Goal: Transaction & Acquisition: Purchase product/service

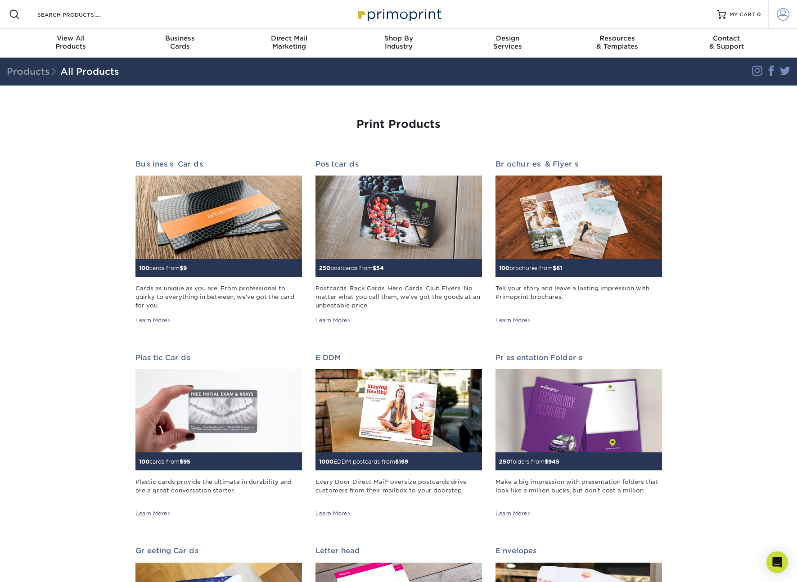
type input "cody@artstitution.com"
click at [787, 15] on span at bounding box center [783, 14] width 13 height 13
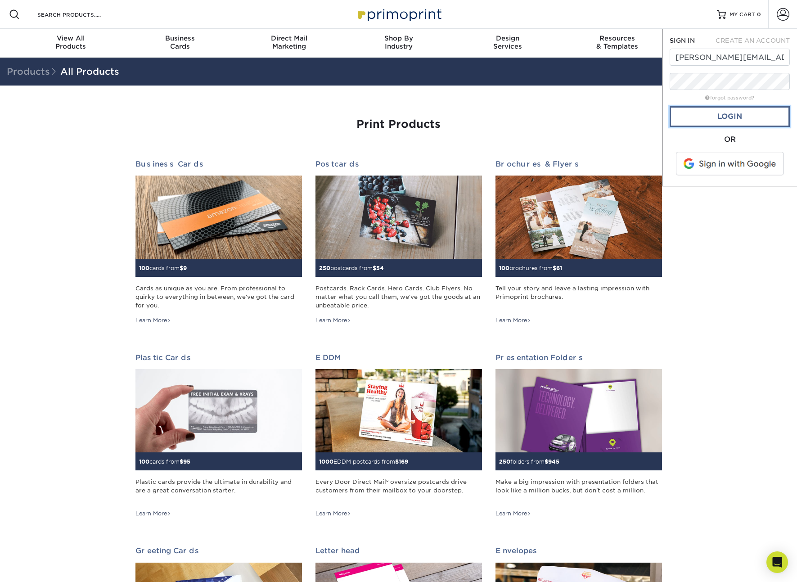
click at [754, 120] on link "Login" at bounding box center [730, 116] width 120 height 21
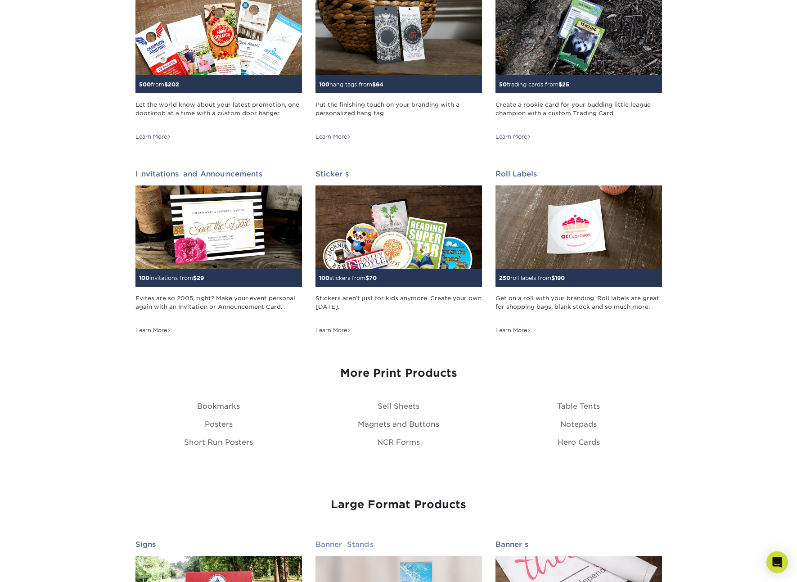
scroll to position [651, 0]
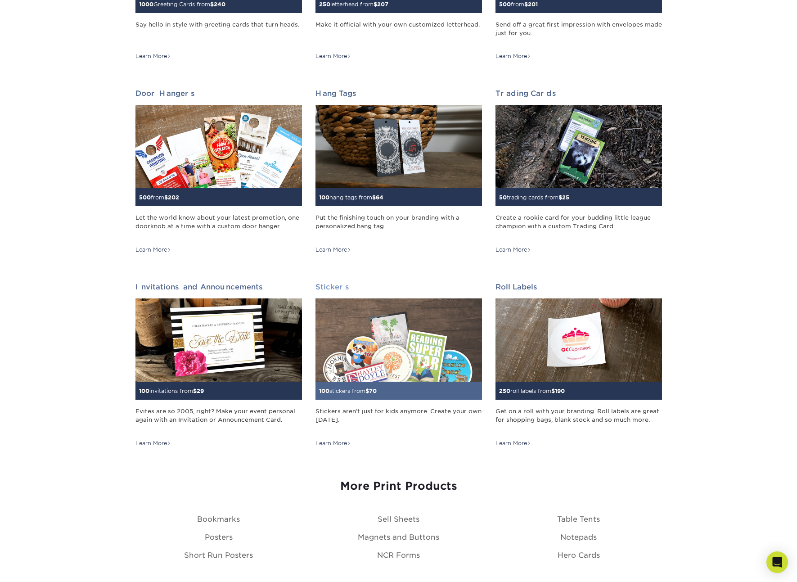
click at [423, 324] on img at bounding box center [399, 340] width 167 height 83
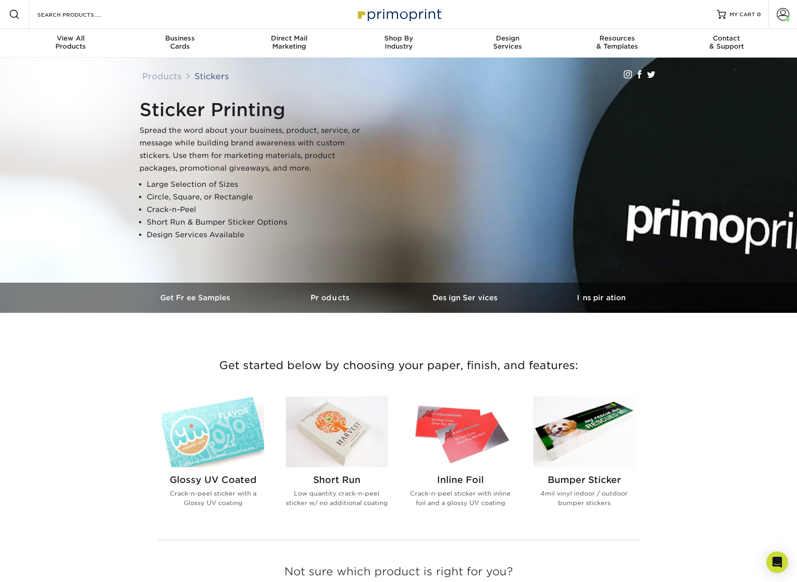
click at [347, 452] on img at bounding box center [337, 432] width 102 height 71
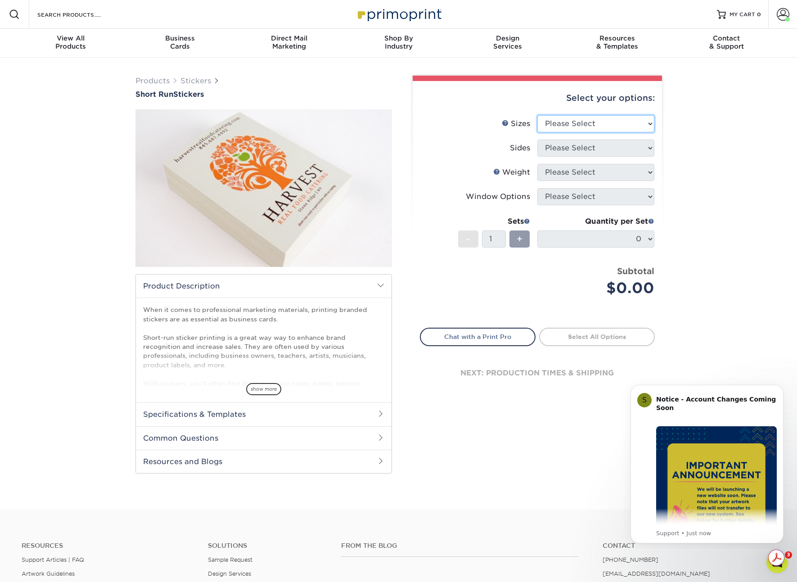
click at [627, 119] on select "Please Select 1.5" x 3.5" 1.75" x 3.5" 2" x 2" 2" x 3" 2" x 3.5" 2" x 4" 2" x 8…" at bounding box center [596, 123] width 117 height 17
select select "3.00x4.00"
click at [538, 115] on select "Please Select 1.5" x 3.5" 1.75" x 3.5" 2" x 2" 2" x 3" 2" x 3.5" 2" x 4" 2" x 8…" at bounding box center [596, 123] width 117 height 17
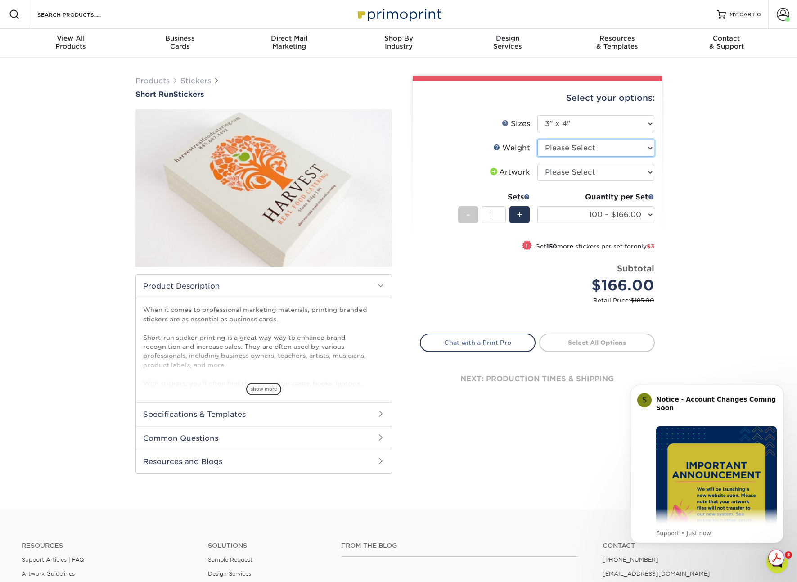
click at [613, 154] on select "Please Select Crack and Peel" at bounding box center [596, 148] width 117 height 17
select select "Crack and Peel"
click at [538, 140] on select "Please Select Crack and Peel" at bounding box center [596, 148] width 117 height 17
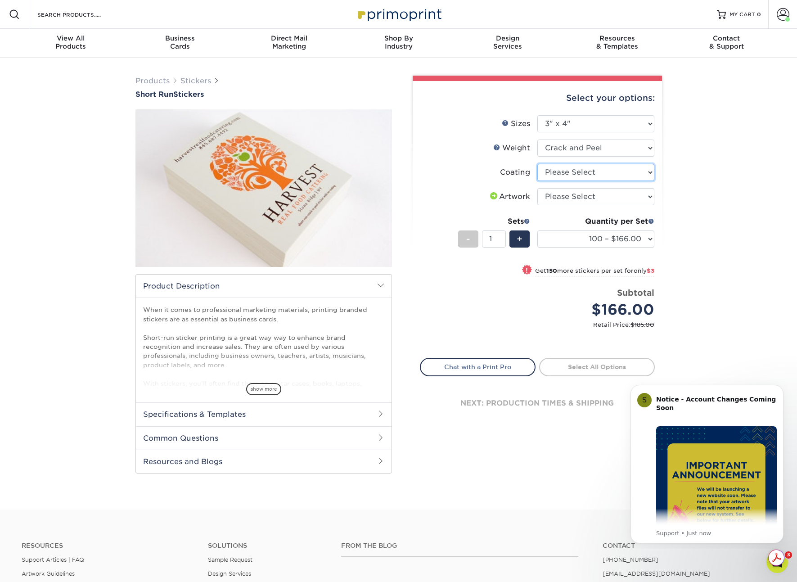
click at [607, 172] on select at bounding box center [596, 172] width 117 height 17
select select "3e7618de-abca-4bda-9f97-8b9129e913d8"
click at [538, 164] on select at bounding box center [596, 172] width 117 height 17
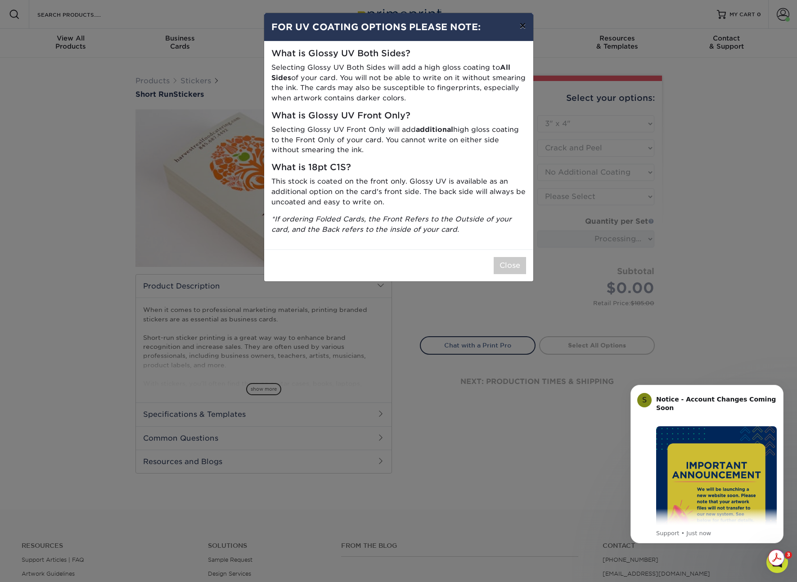
click at [524, 29] on button "×" at bounding box center [522, 25] width 21 height 25
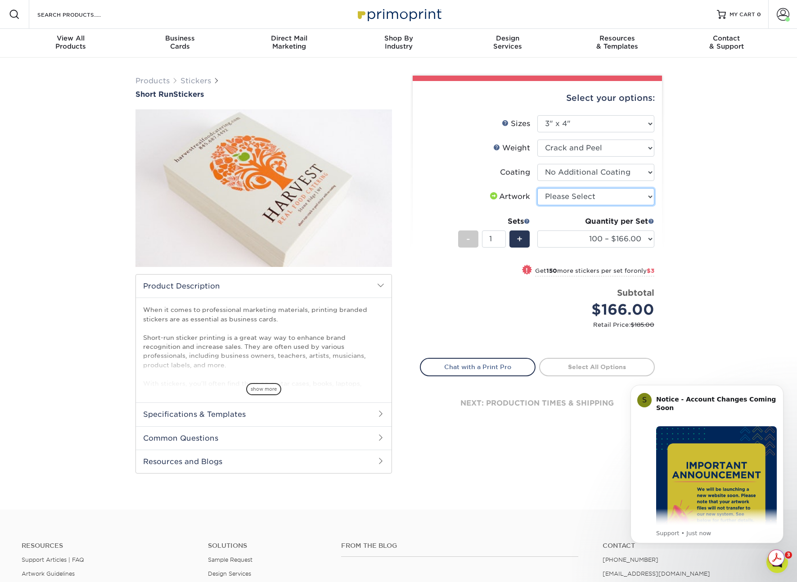
click at [600, 196] on select "Please Select I will upload files I need a design - $50" at bounding box center [596, 196] width 117 height 17
select select "upload"
click at [538, 188] on select "Please Select I will upload files I need a design - $50" at bounding box center [596, 196] width 117 height 17
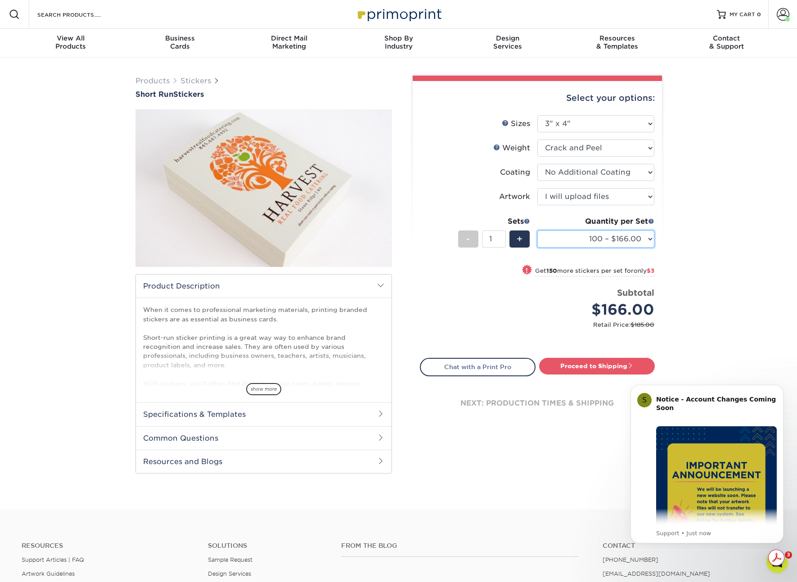
click at [650, 240] on select "100 – $166.00 250 – $169.00 500 – $172.00" at bounding box center [596, 239] width 117 height 17
select select "500 – $172.00"
click at [538, 231] on select "100 – $166.00 250 – $169.00 500 – $172.00" at bounding box center [596, 239] width 117 height 17
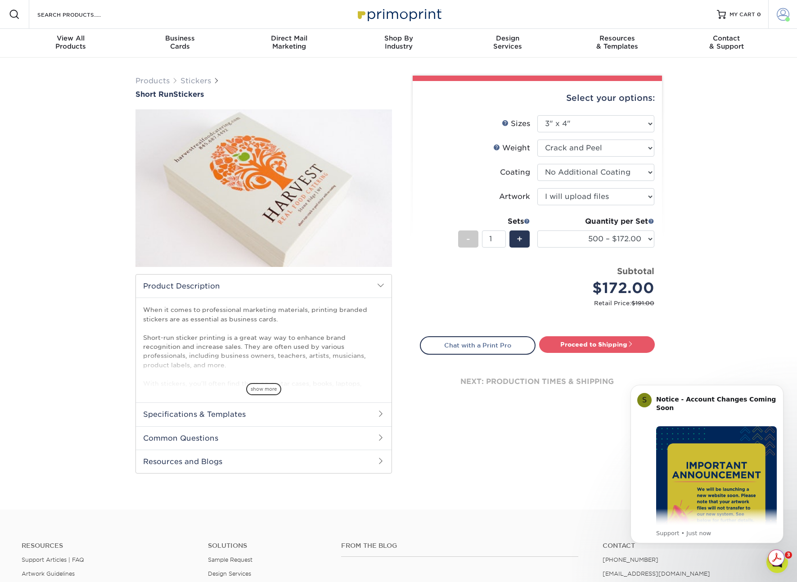
click at [788, 13] on span at bounding box center [783, 14] width 13 height 13
click at [704, 102] on link "Order History" at bounding box center [730, 108] width 113 height 12
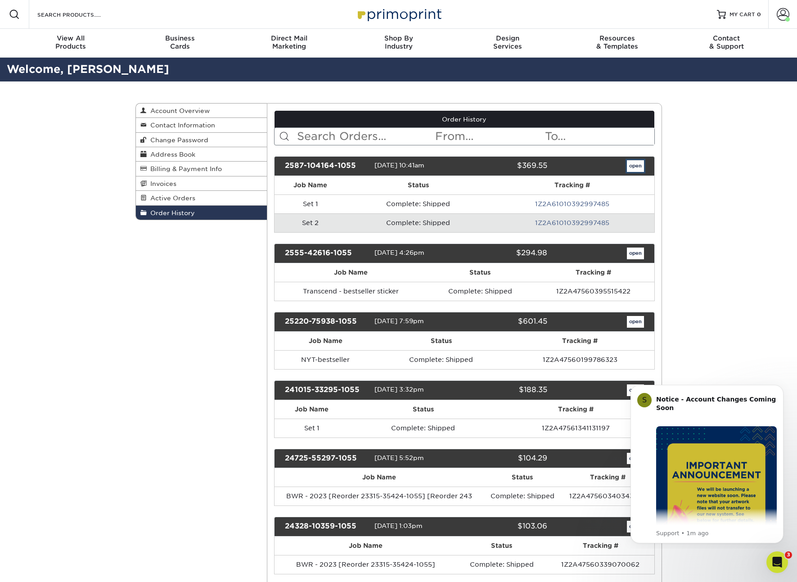
click at [632, 167] on link "open" at bounding box center [635, 166] width 17 height 12
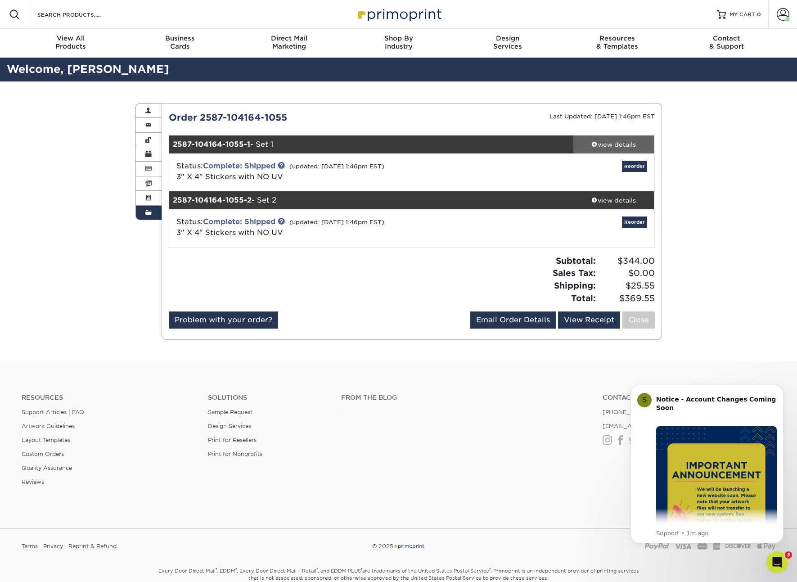
click at [616, 143] on div "view details" at bounding box center [614, 144] width 81 height 9
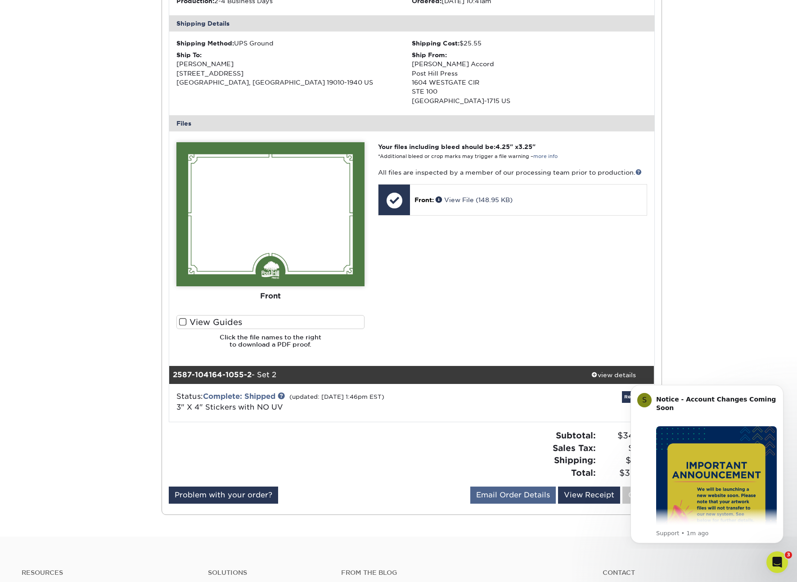
scroll to position [27, 0]
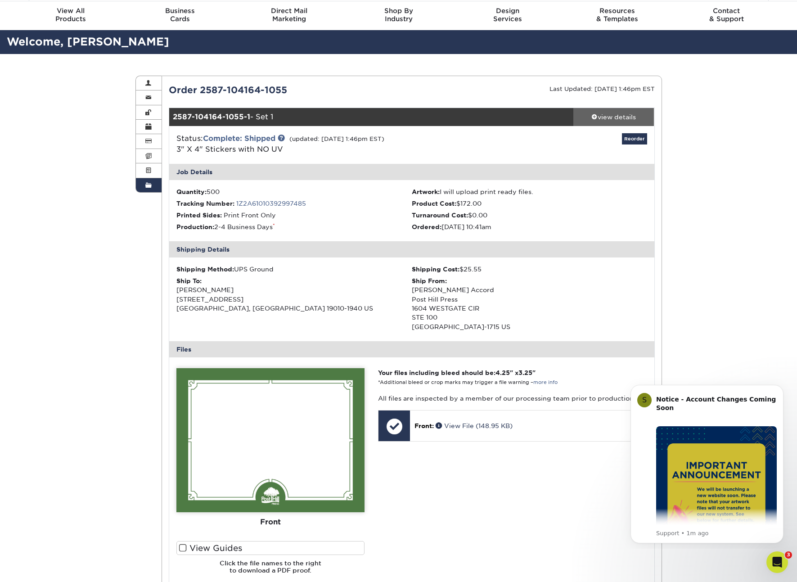
click at [596, 117] on span at bounding box center [595, 116] width 6 height 6
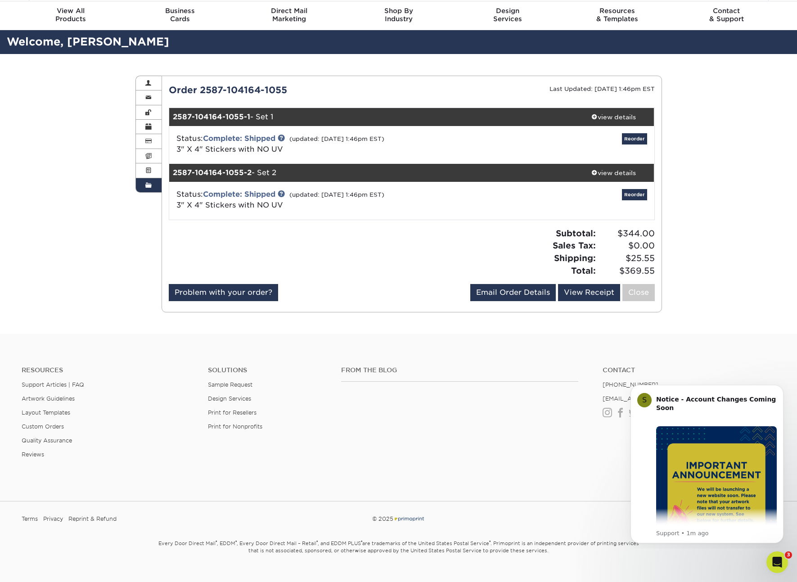
scroll to position [27, 0]
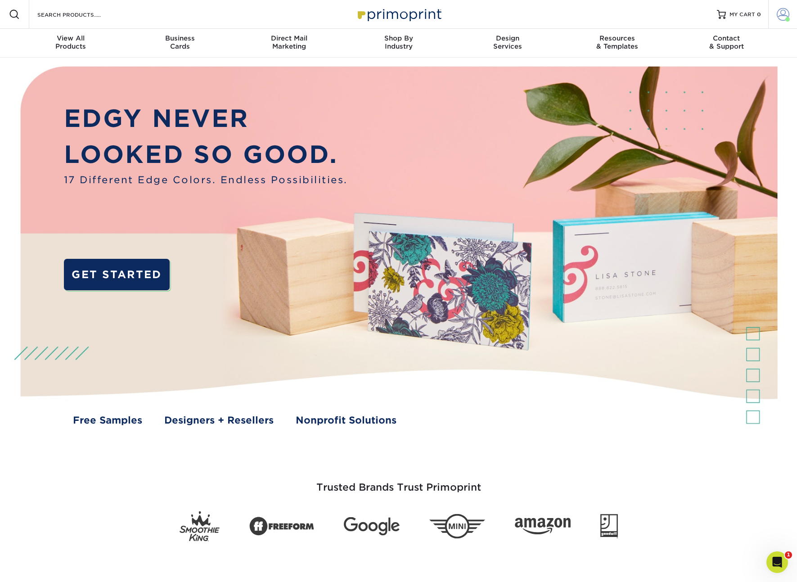
click at [781, 19] on span at bounding box center [783, 14] width 13 height 13
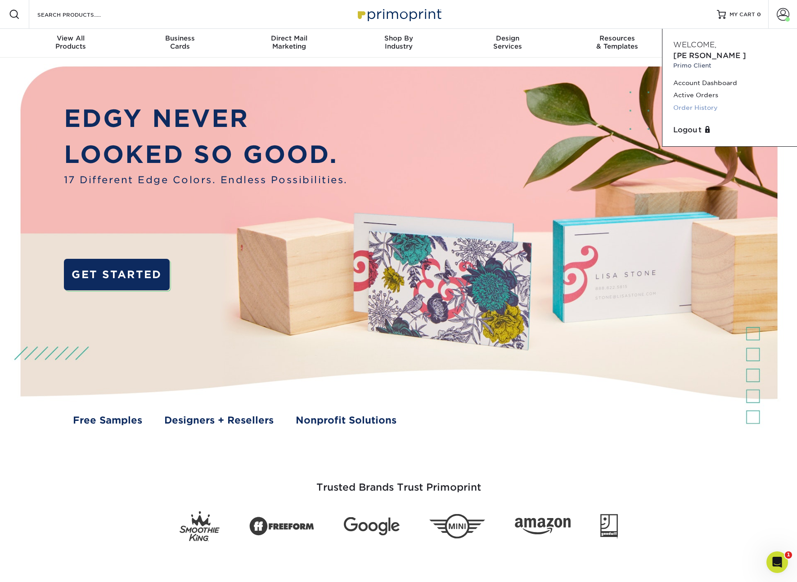
click at [704, 102] on link "Order History" at bounding box center [730, 108] width 113 height 12
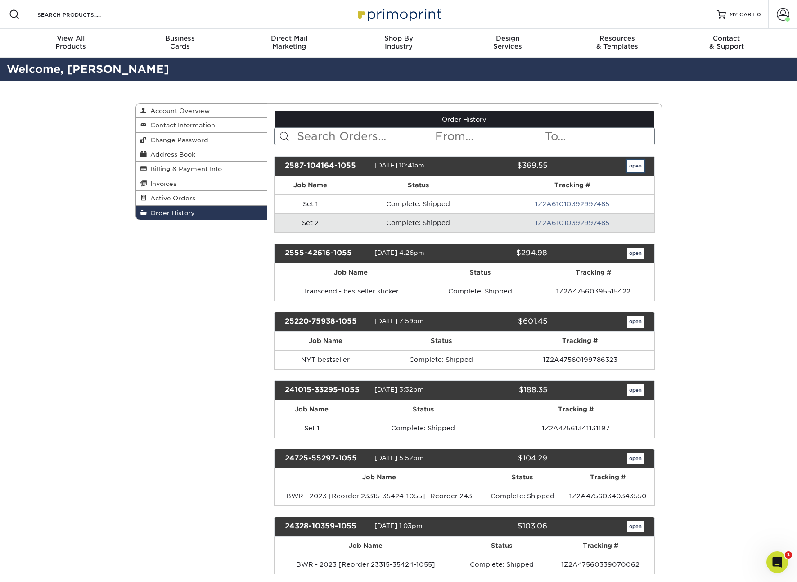
click at [634, 167] on link "open" at bounding box center [635, 166] width 17 height 12
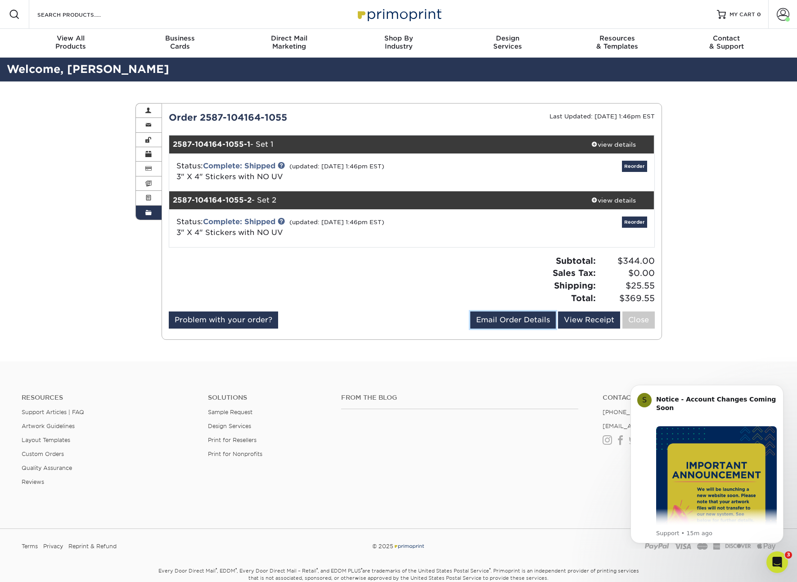
click at [502, 324] on link "Email Order Details" at bounding box center [514, 320] width 86 height 17
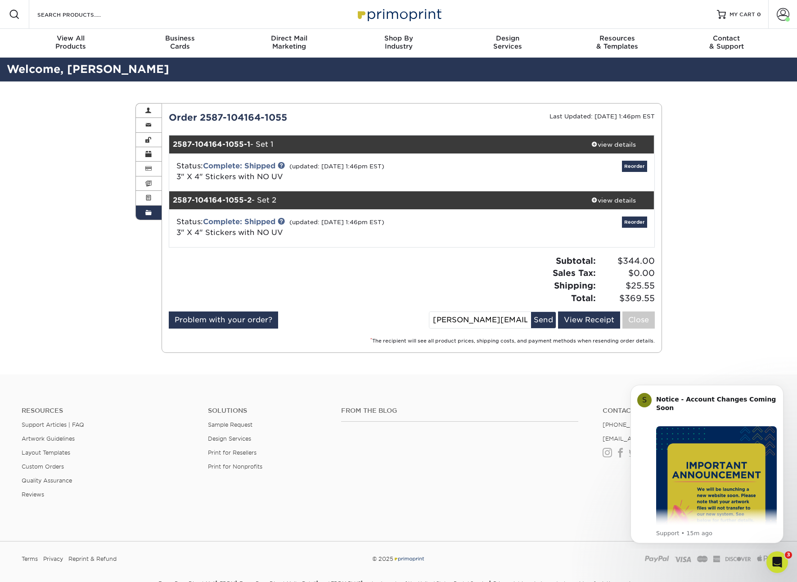
click at [502, 288] on div "Subtotal: $344.00 Sales Tax: $0.00 Shipping: $25.55 Total: $369.55" at bounding box center [537, 280] width 250 height 50
click at [474, 224] on div "Status: Complete: Shipped (updated: 08/12/2025 1:46pm EST) 3" X 4" Stickers wit…" at bounding box center [331, 228] width 323 height 22
click at [612, 144] on div "view details" at bounding box center [614, 144] width 81 height 9
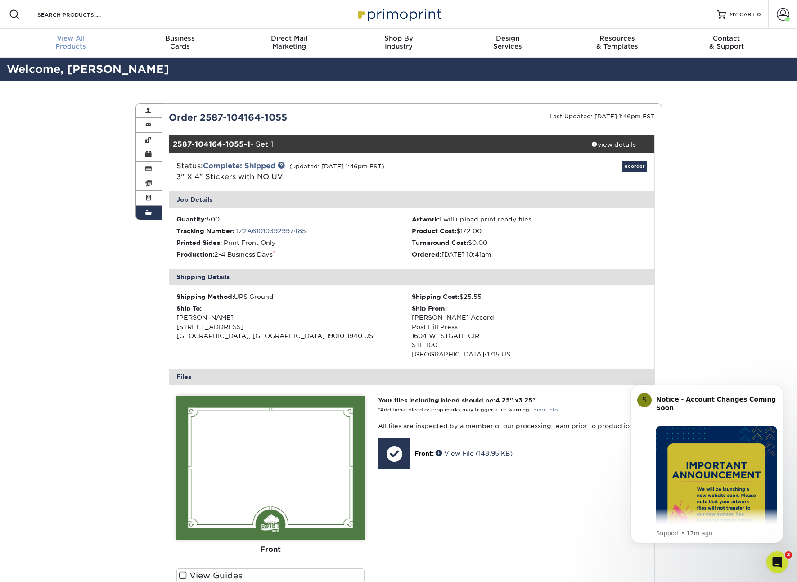
click at [87, 39] on span "View All" at bounding box center [70, 38] width 109 height 8
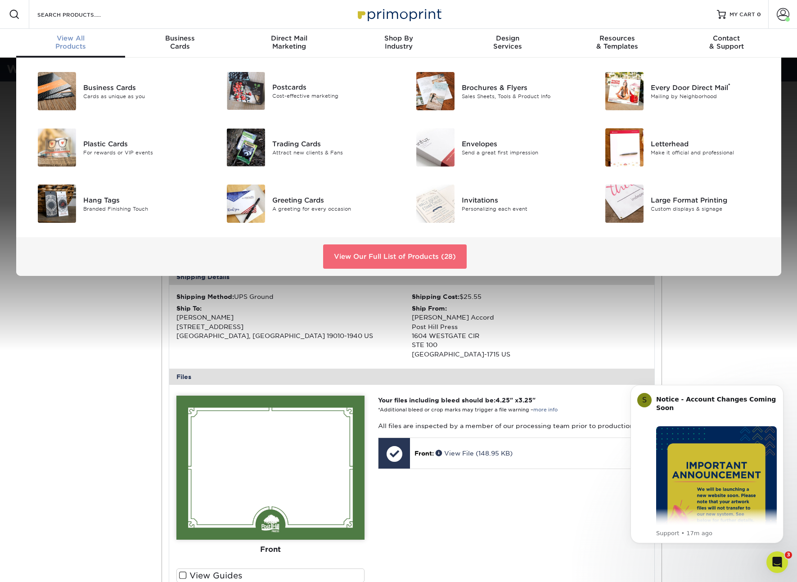
click at [407, 256] on link "View Our Full List of Products (28)" at bounding box center [395, 256] width 144 height 24
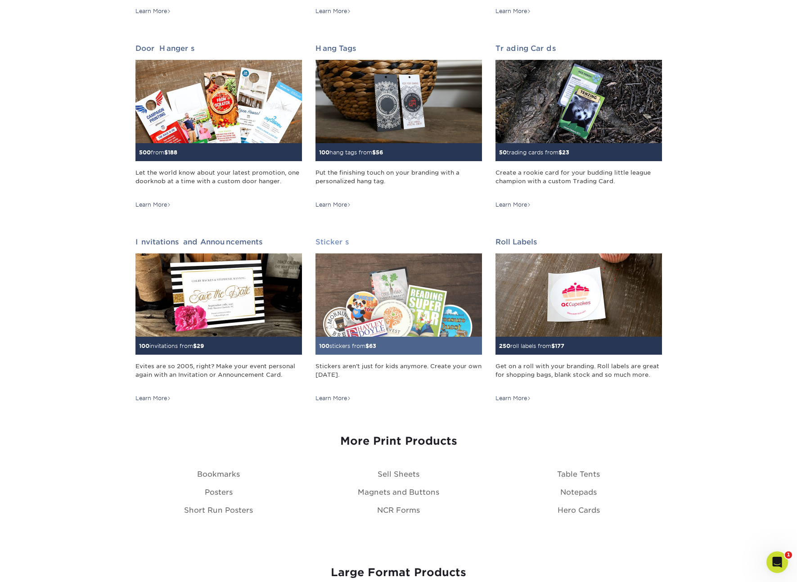
scroll to position [698, 0]
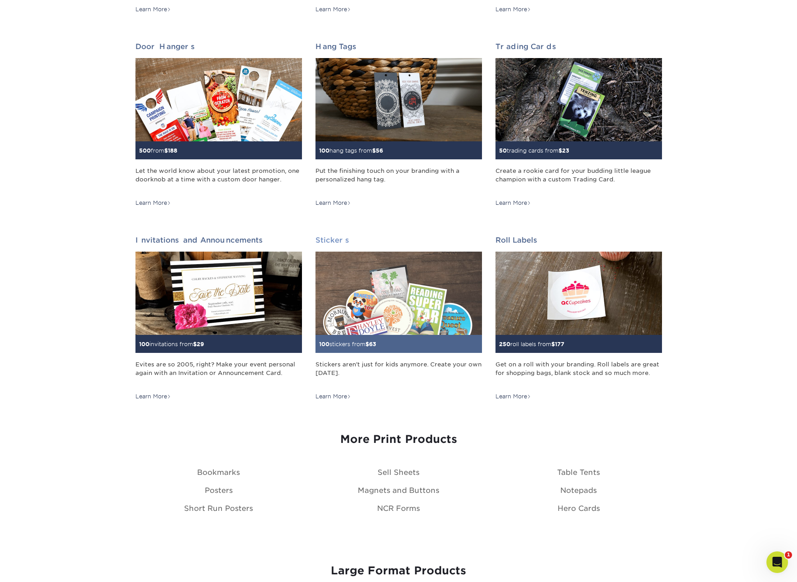
click at [389, 279] on img at bounding box center [399, 293] width 167 height 83
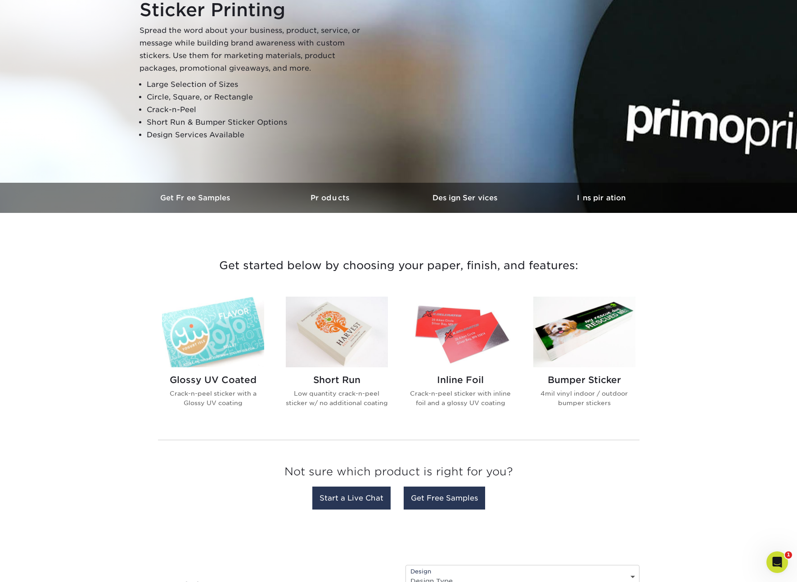
scroll to position [104, 0]
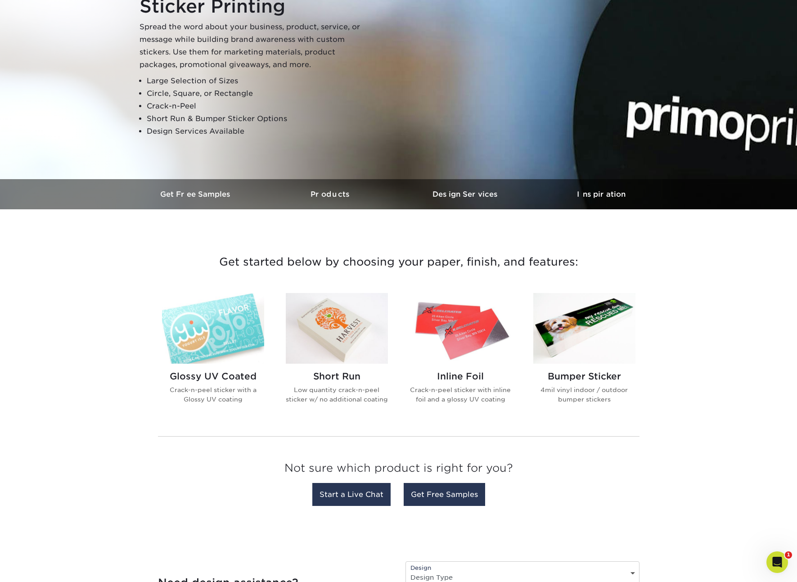
click at [338, 323] on img at bounding box center [337, 328] width 102 height 71
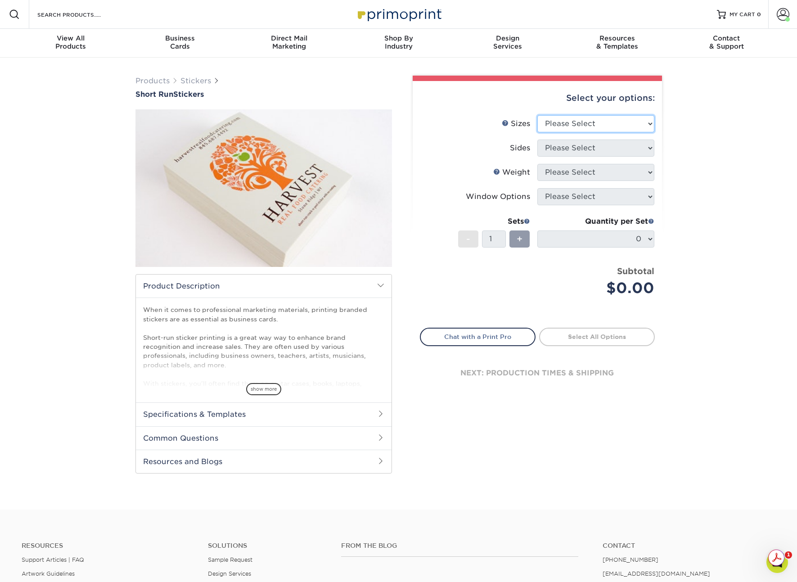
click at [576, 119] on select "Please Select 1.5" x 3.5" 1.75" x 3.5" 2" x 2" 2" x 3" 2" x 3.5" 2" x 4" 2" x 8…" at bounding box center [596, 123] width 117 height 17
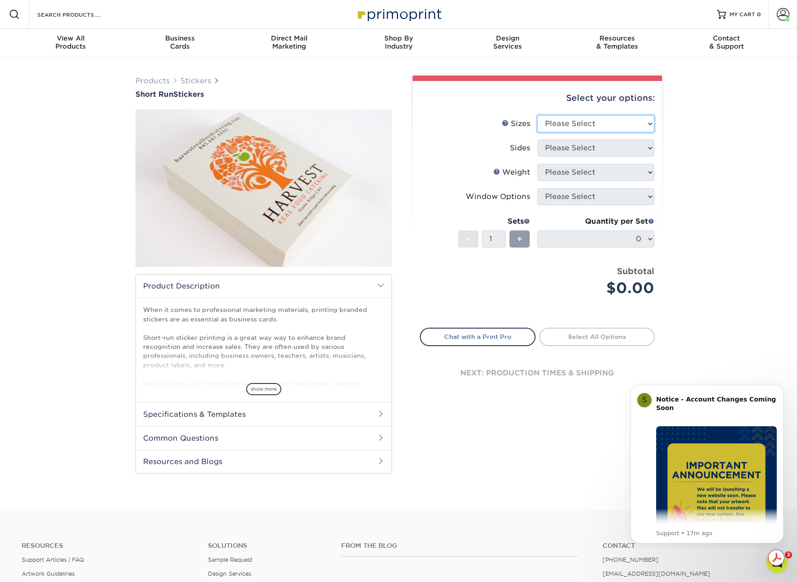
select select "3.00x4.00"
click at [538, 115] on select "Please Select 1.5" x 3.5" 1.75" x 3.5" 2" x 2" 2" x 3" 2" x 3.5" 2" x 4" 2" x 8…" at bounding box center [596, 123] width 117 height 17
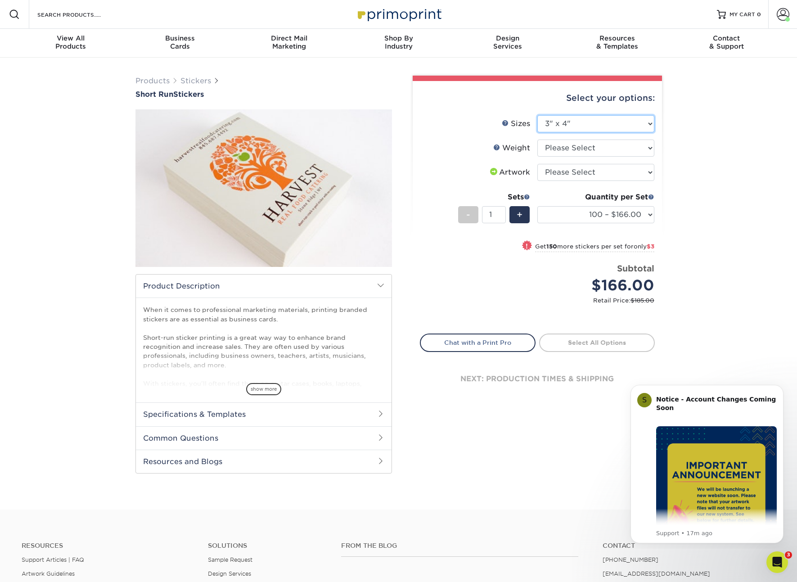
scroll to position [0, 0]
click at [595, 149] on select "Please Select Crack and Peel" at bounding box center [596, 147] width 117 height 17
select select "Crack and Peel"
click at [538, 139] on select "Please Select Crack and Peel" at bounding box center [596, 147] width 117 height 17
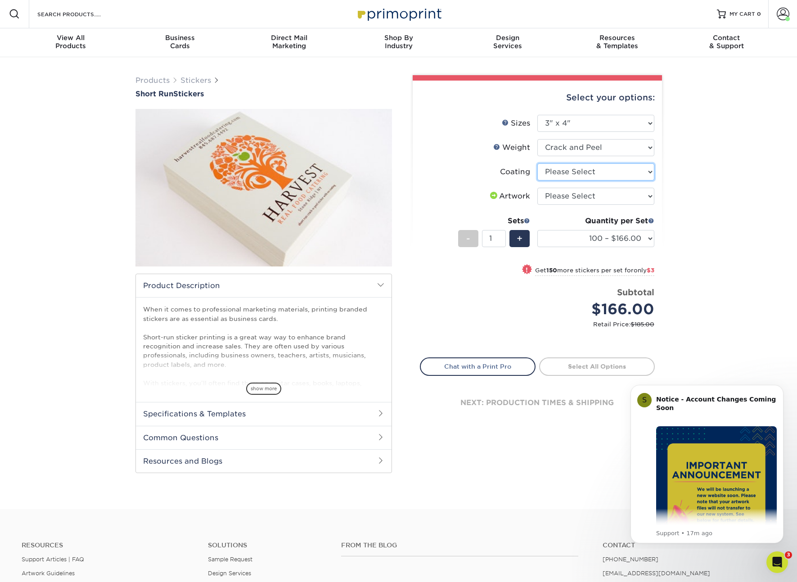
click at [585, 174] on select at bounding box center [596, 171] width 117 height 17
select select "3e7618de-abca-4bda-9f97-8b9129e913d8"
click at [538, 163] on select at bounding box center [596, 171] width 117 height 17
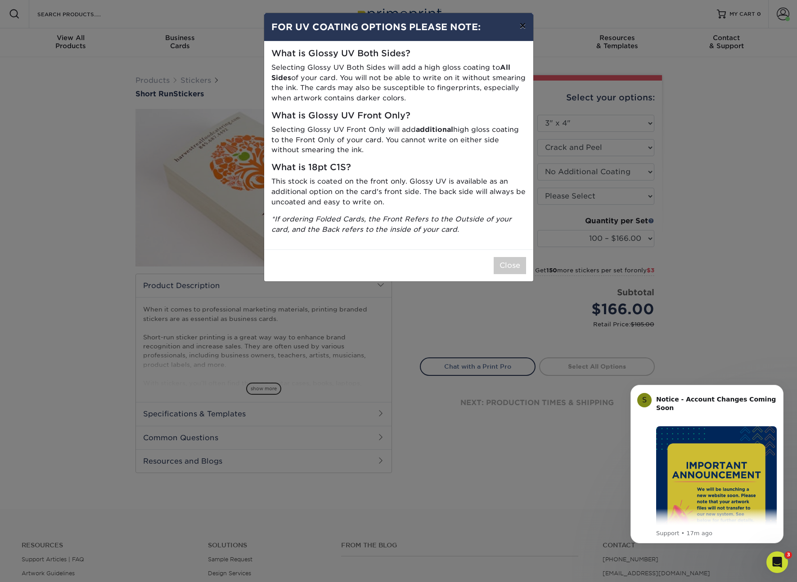
click at [525, 26] on button "×" at bounding box center [522, 25] width 21 height 25
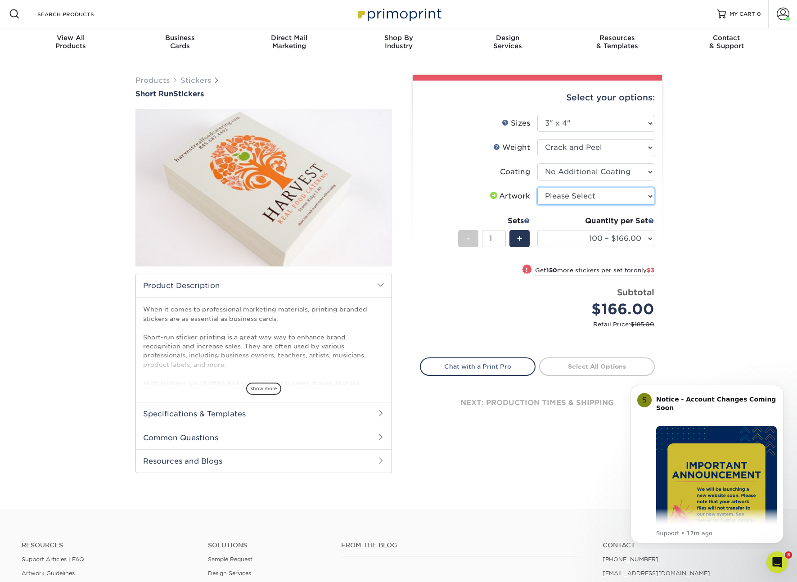
click at [620, 199] on select "Please Select I will upload files I need a design - $50" at bounding box center [596, 196] width 117 height 17
select select "upload"
click at [538, 188] on select "Please Select I will upload files I need a design - $50" at bounding box center [596, 196] width 117 height 17
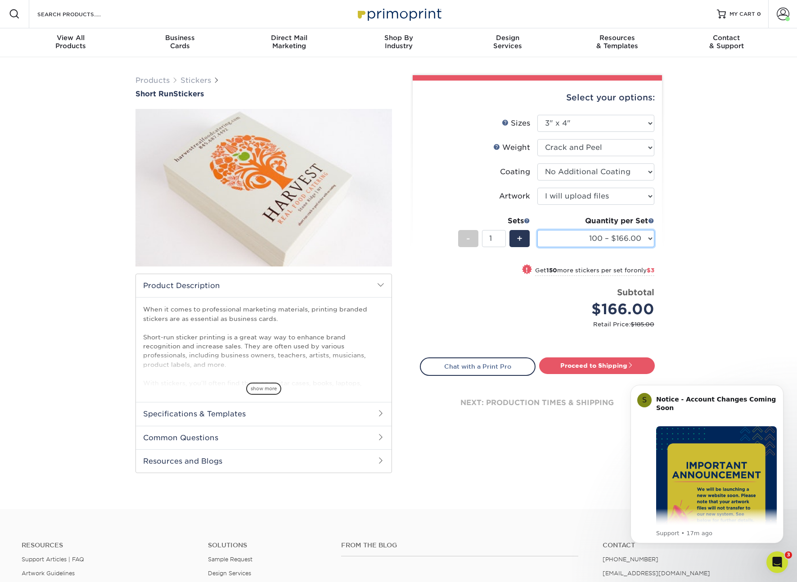
click at [636, 238] on select "100 – $166.00 250 – $169.00 500 – $172.00" at bounding box center [596, 238] width 117 height 17
select select "500 – $172.00"
click at [538, 230] on select "100 – $166.00 250 – $169.00 500 – $172.00" at bounding box center [596, 238] width 117 height 17
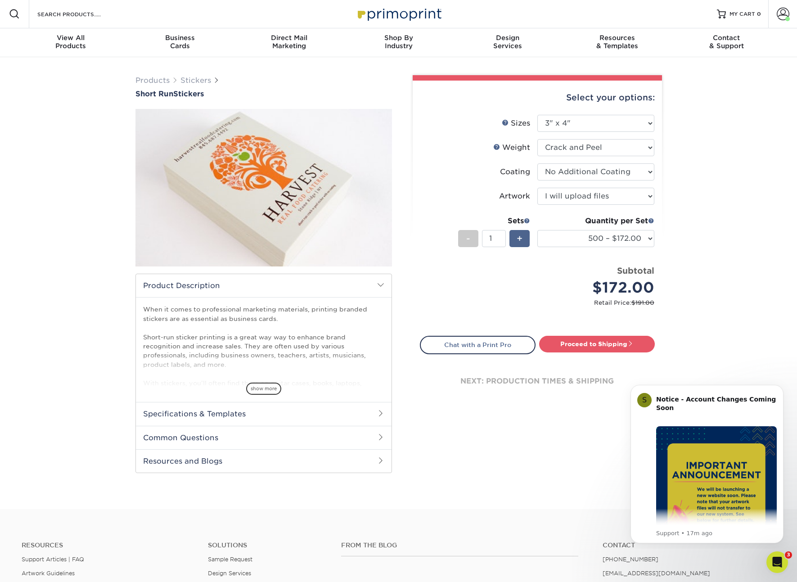
click at [518, 235] on span "+" at bounding box center [520, 239] width 6 height 14
type input "2"
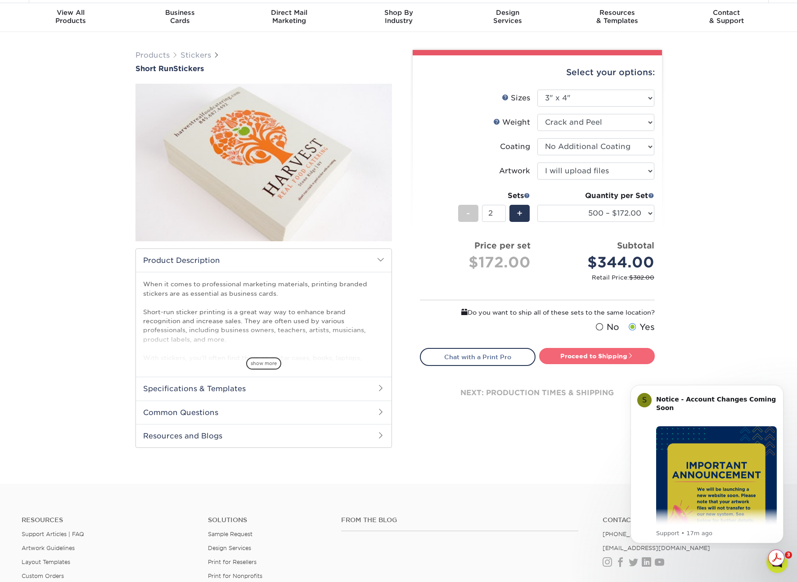
scroll to position [0, 0]
click at [583, 355] on link "Proceed to Shipping" at bounding box center [597, 356] width 116 height 16
type input "Set 1"
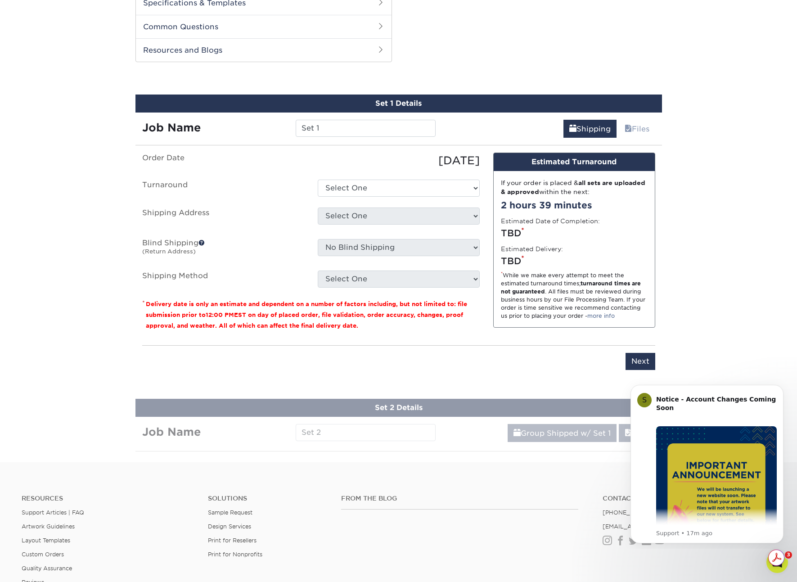
scroll to position [430, 0]
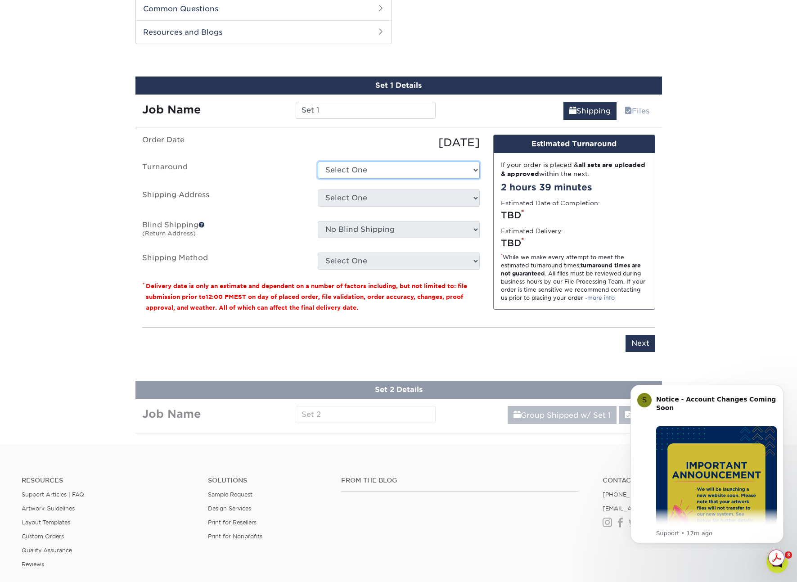
click at [368, 170] on select "Select One 2-4 Business Days Next Business Day (+$38.58 per set)" at bounding box center [399, 170] width 162 height 17
select select "e39d4dd3-4c1c-4d6b-9209-bb4891aa8b7a"
click at [318, 162] on select "Select One 2-4 Business Days Next Business Day (+$38.58 per set)" at bounding box center [399, 170] width 162 height 17
click at [371, 198] on select "Select One Adam Berry Alan J. Patricof Alex Bruesewitz Becky Dunlop Daniel Horo…" at bounding box center [399, 198] width 162 height 17
select select "118134"
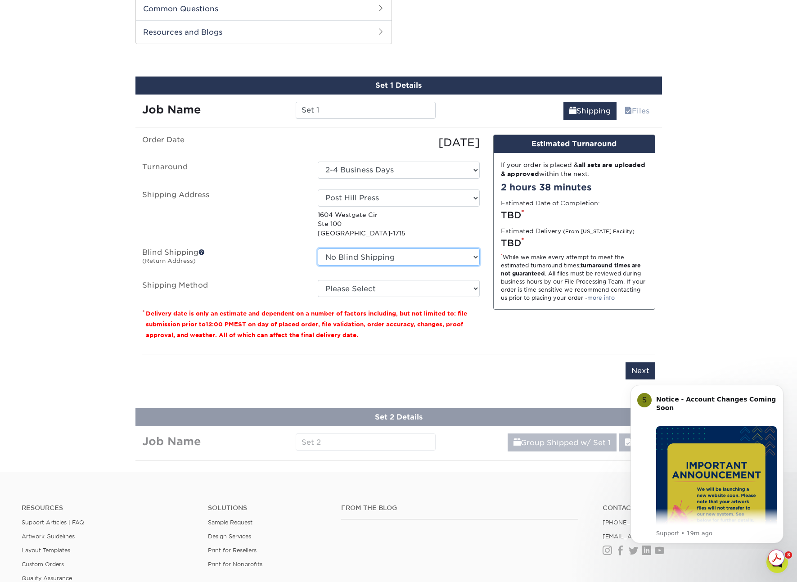
click at [466, 258] on select "No Blind Shipping Adam Berry Alan J. Patricof Alex Bruesewitz Becky Dunlop Dani…" at bounding box center [399, 257] width 162 height 17
select select "9389"
click at [318, 249] on select "No Blind Shipping Adam Berry Alan J. Patricof Alex Bruesewitz Becky Dunlop Dani…" at bounding box center [399, 257] width 162 height 17
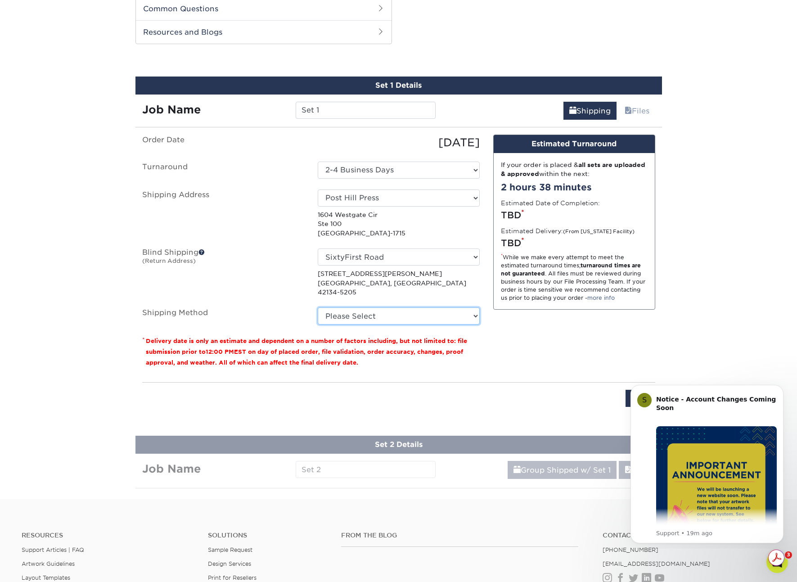
click at [404, 308] on select "Please Select Ground Shipping (+$13.84) 3 Day Shipping Service (+$14.22) 2 Day …" at bounding box center [399, 316] width 162 height 17
select select "03"
click at [318, 308] on select "Please Select Ground Shipping (+$13.84) 3 Day Shipping Service (+$14.22) 2 Day …" at bounding box center [399, 316] width 162 height 17
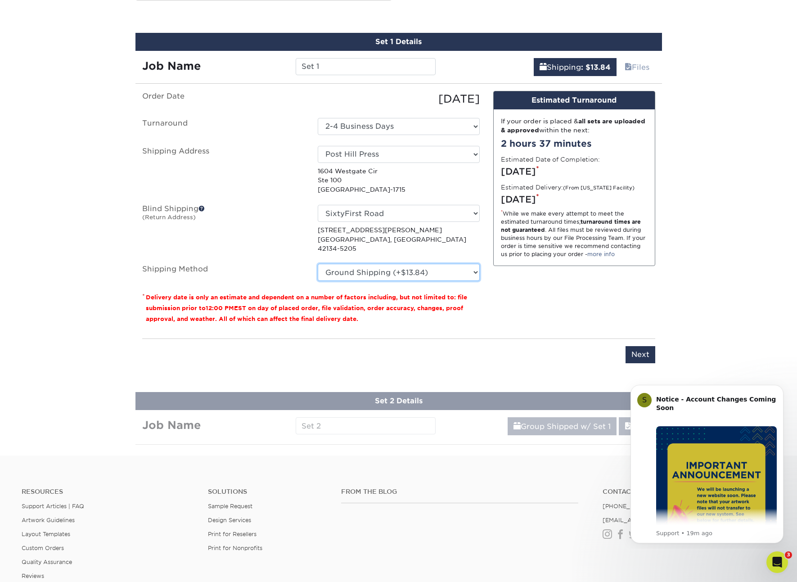
scroll to position [482, 0]
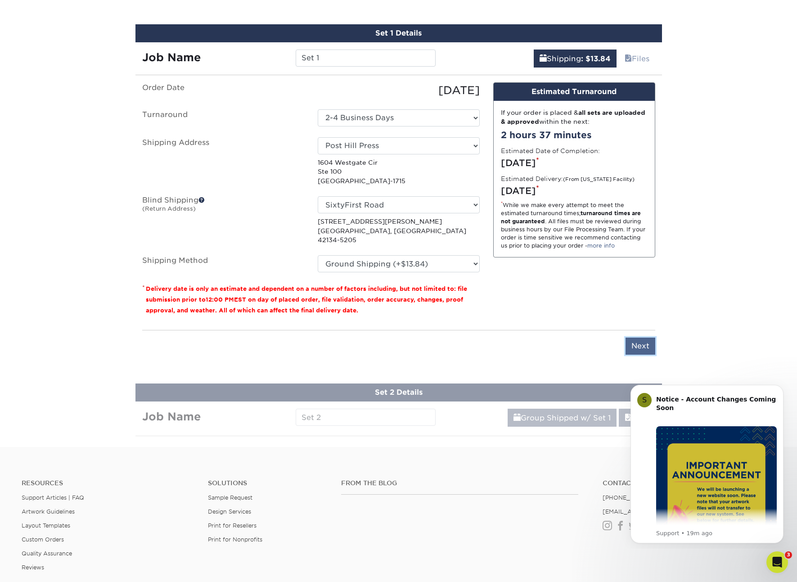
click at [634, 339] on input "Next" at bounding box center [641, 346] width 30 height 17
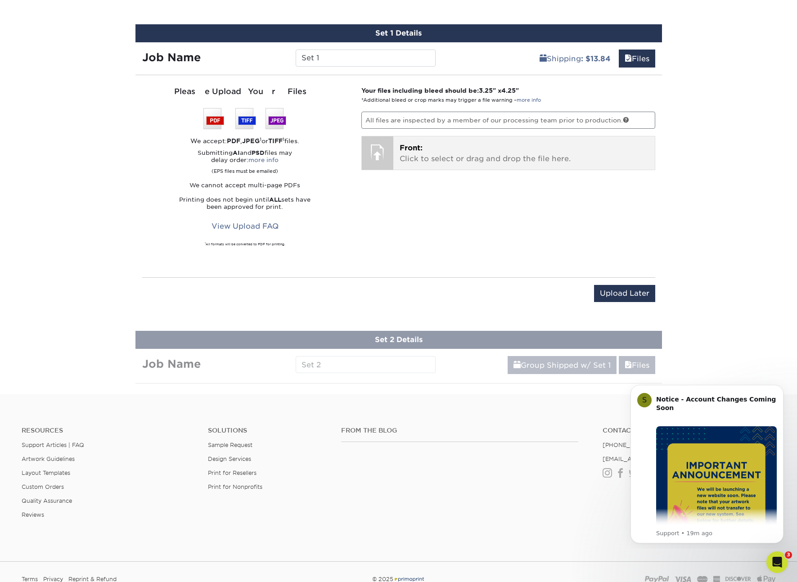
click at [429, 146] on p "Front: Click to select or drag and drop the file here." at bounding box center [524, 154] width 249 height 22
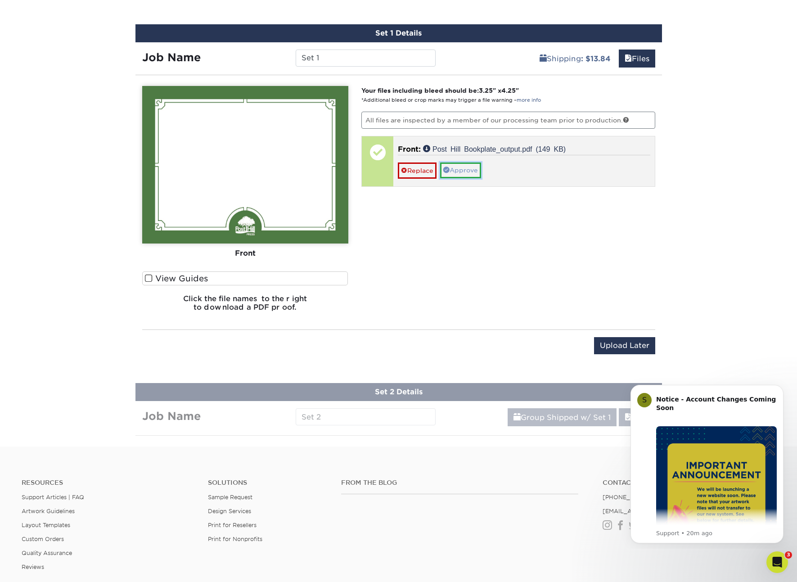
click at [469, 174] on link "Approve" at bounding box center [460, 170] width 41 height 15
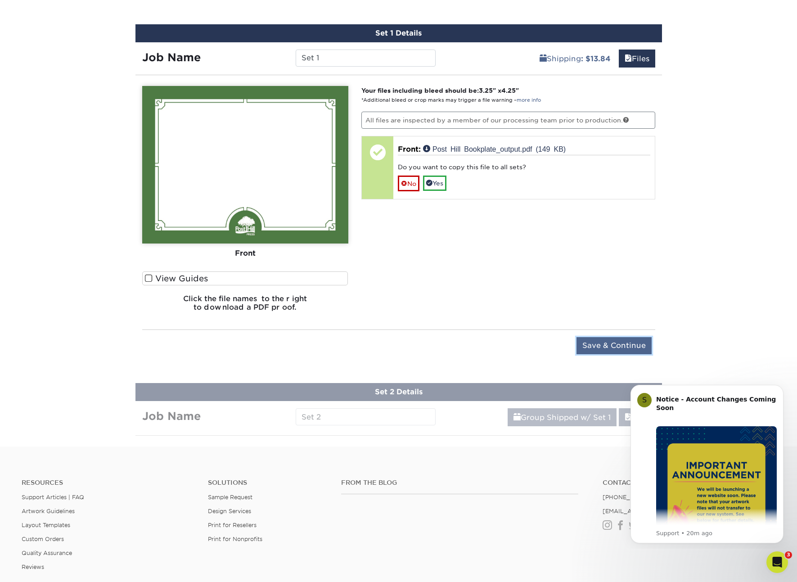
click at [608, 341] on input "Save & Continue" at bounding box center [614, 345] width 75 height 17
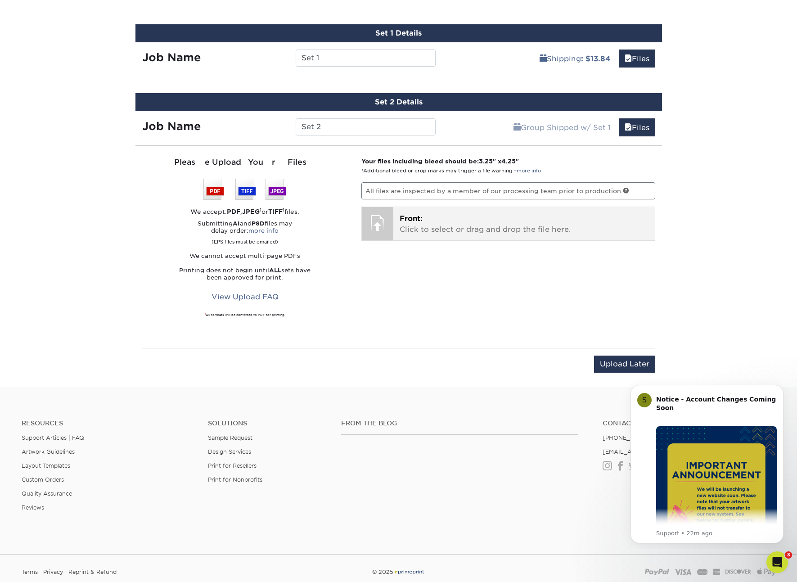
click at [459, 222] on p "Front: Click to select or drag and drop the file here." at bounding box center [524, 224] width 249 height 22
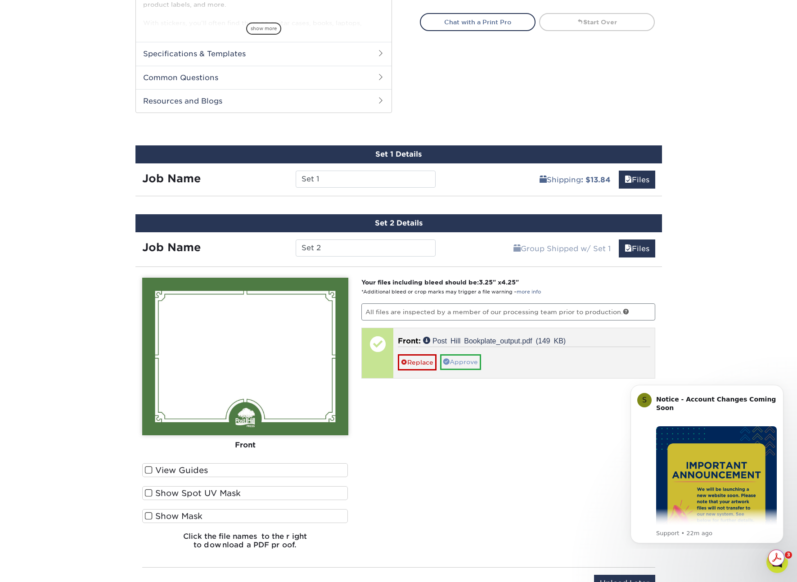
scroll to position [0, 0]
click at [466, 365] on link "Approve" at bounding box center [460, 361] width 41 height 15
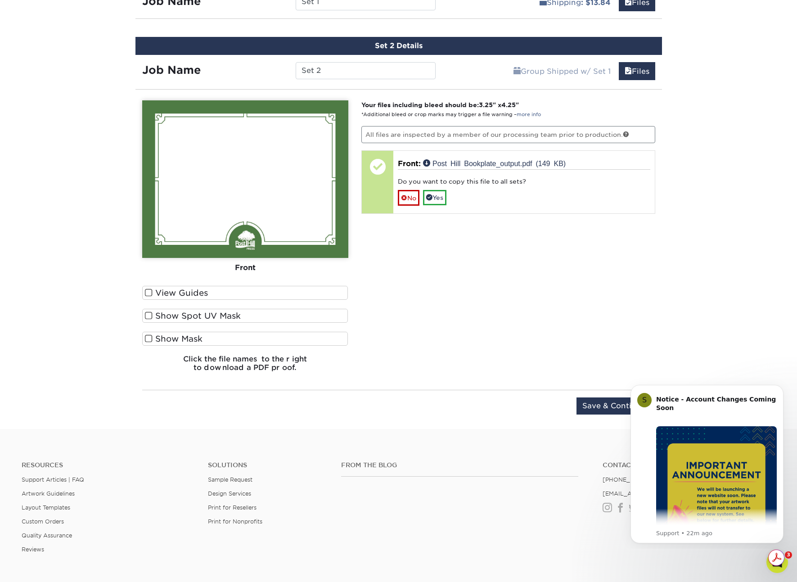
scroll to position [550, 0]
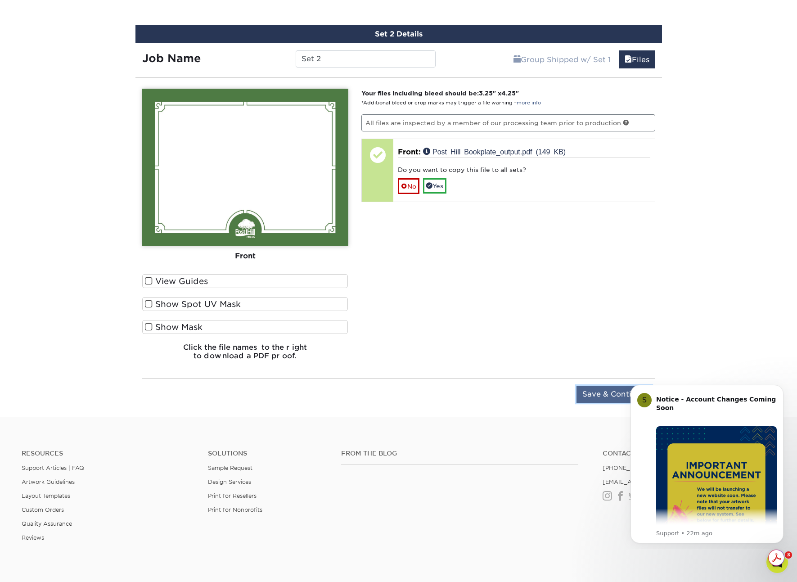
click at [602, 392] on input "Save & Continue" at bounding box center [614, 394] width 75 height 17
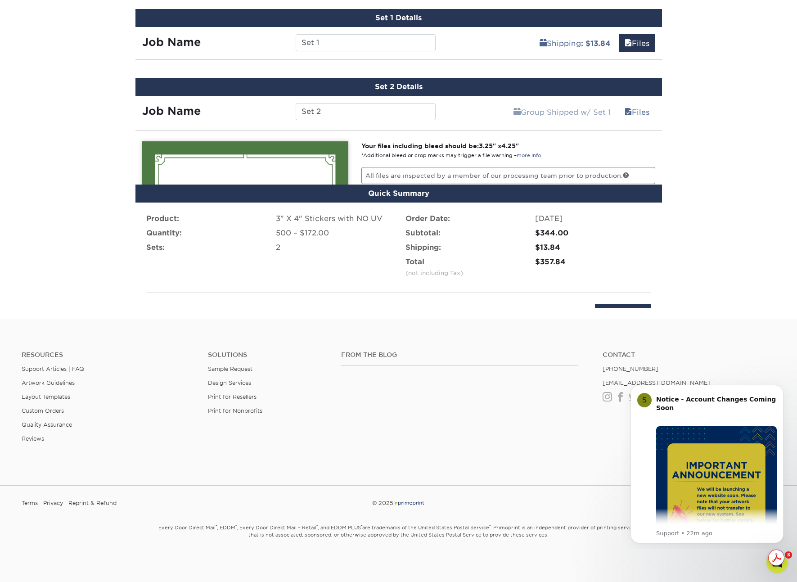
scroll to position [474, 0]
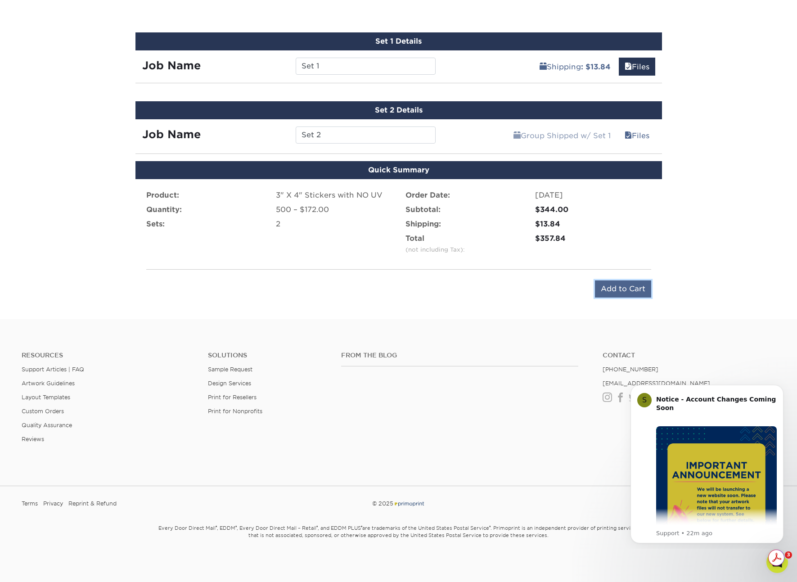
click at [607, 285] on input "Add to Cart" at bounding box center [623, 289] width 56 height 17
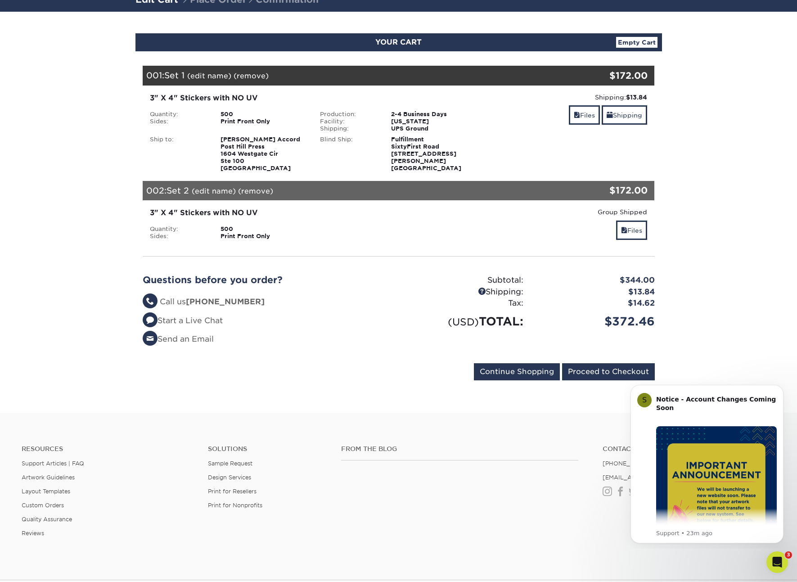
scroll to position [72, 0]
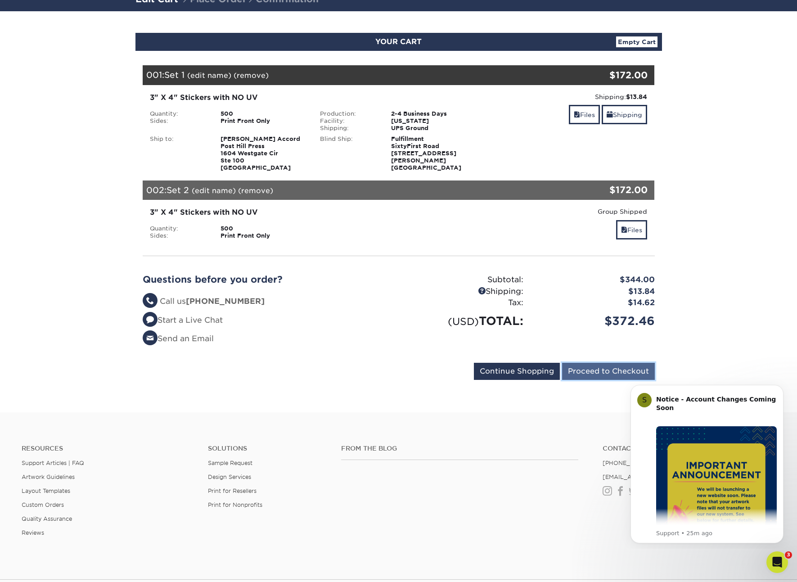
click at [602, 371] on input "Proceed to Checkout" at bounding box center [608, 371] width 93 height 17
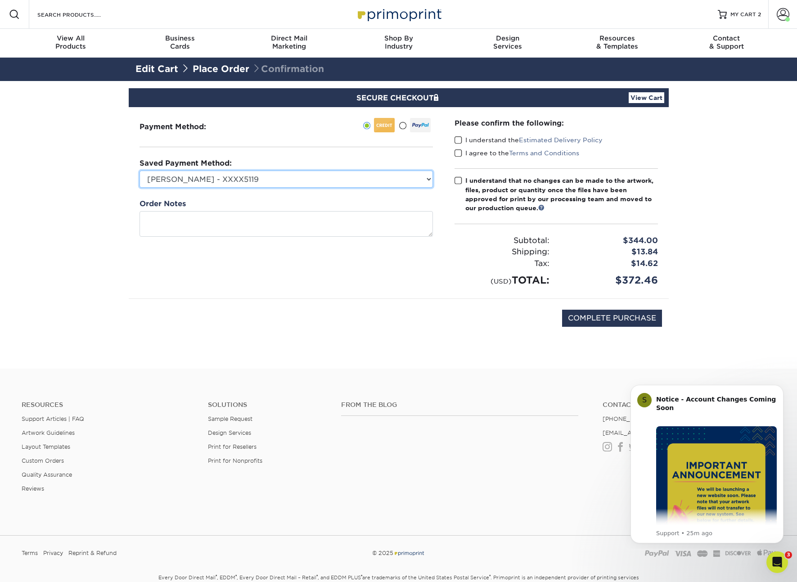
click at [429, 177] on select "[PERSON_NAME] - XXXX5119 Post Hill - XXXX2039 New Credit Card" at bounding box center [287, 179] width 294 height 17
select select "54475"
click at [140, 171] on select "[PERSON_NAME] - XXXX5119 Post Hill - XXXX2039 New Credit Card" at bounding box center [287, 179] width 294 height 17
click at [458, 140] on span at bounding box center [459, 140] width 8 height 9
click at [0, 0] on input "I understand the Estimated Delivery Policy" at bounding box center [0, 0] width 0 height 0
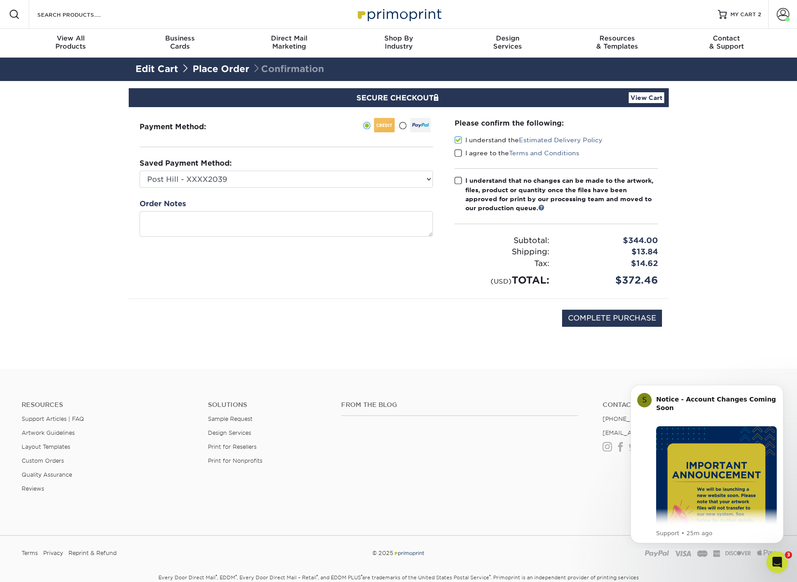
click at [457, 147] on div "I understand the Estimated Delivery Policy" at bounding box center [557, 142] width 204 height 13
click at [457, 152] on span at bounding box center [459, 153] width 8 height 9
click at [0, 0] on input "I agree to the Terms and Conditions" at bounding box center [0, 0] width 0 height 0
click at [458, 178] on span at bounding box center [459, 181] width 8 height 9
click at [0, 0] on input "I understand that no changes can be made to the artwork, files, product or quan…" at bounding box center [0, 0] width 0 height 0
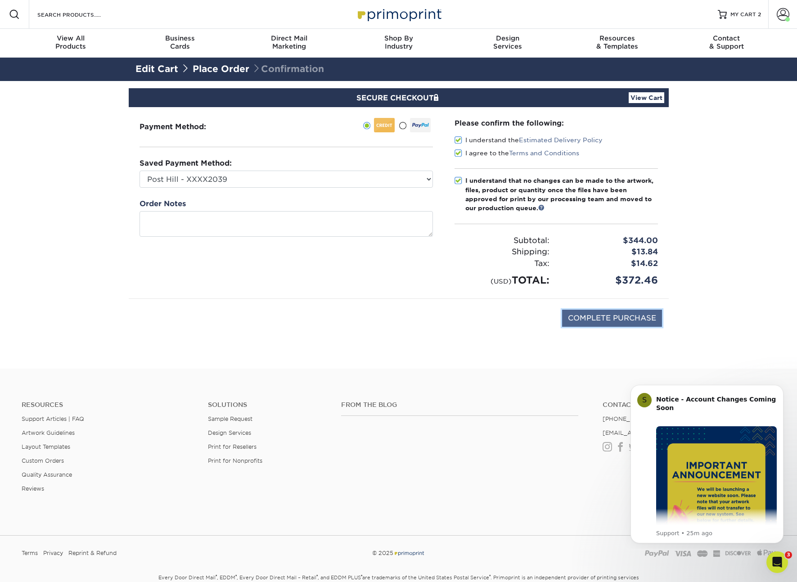
click at [617, 316] on input "COMPLETE PURCHASE" at bounding box center [612, 318] width 100 height 17
type input "PROCESSING, PLEASE WAIT..."
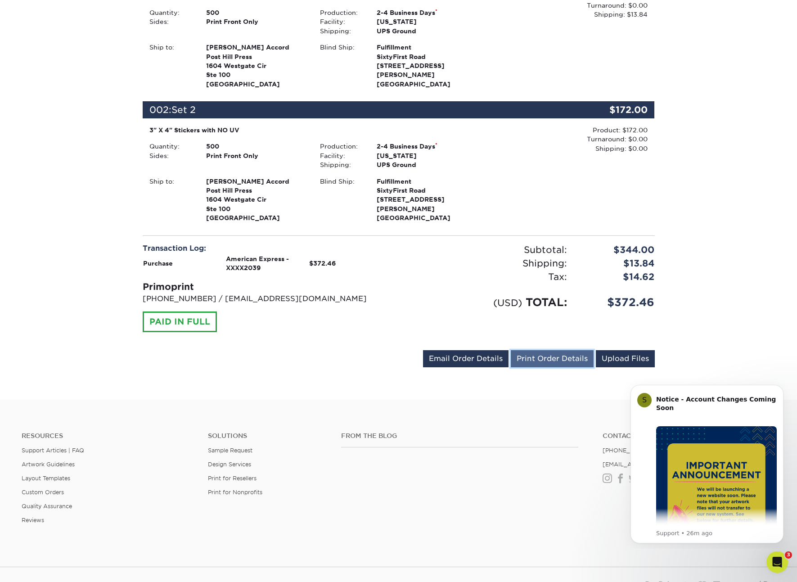
click at [561, 357] on link "Print Order Details" at bounding box center [552, 358] width 83 height 17
